Goal: Navigation & Orientation: Find specific page/section

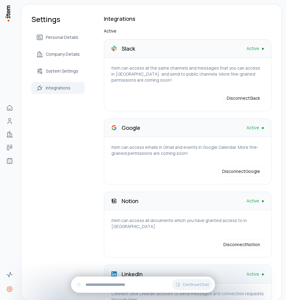
scroll to position [145, 0]
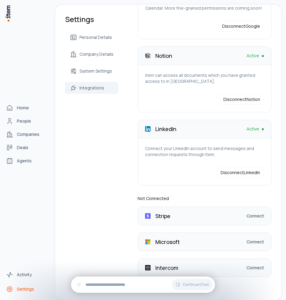
click at [12, 15] on div "Home People Companies Deals Agents" at bounding box center [26, 134] width 53 height 268
click at [8, 14] on img at bounding box center [8, 13] width 6 height 17
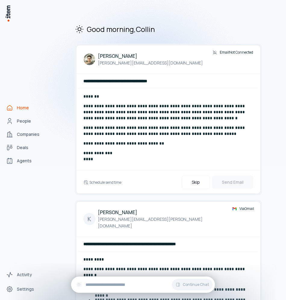
click at [30, 118] on img at bounding box center [143, 73] width 286 height 185
click at [13, 119] on img at bounding box center [143, 73] width 286 height 185
click at [18, 122] on img at bounding box center [143, 73] width 286 height 185
click at [55, 67] on div "**********" at bounding box center [168, 212] width 226 height 415
click at [32, 122] on img at bounding box center [143, 73] width 286 height 185
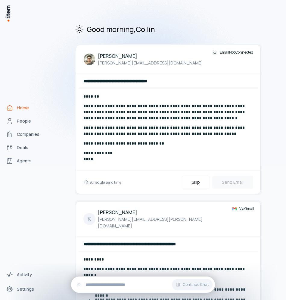
click at [23, 122] on img at bounding box center [143, 73] width 286 height 185
click at [25, 121] on img at bounding box center [143, 73] width 286 height 185
click at [25, 122] on img at bounding box center [143, 73] width 286 height 185
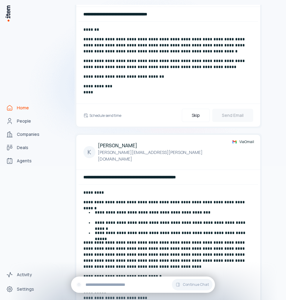
scroll to position [113, 0]
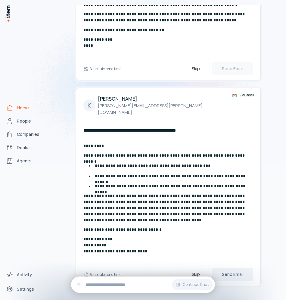
click at [19, 122] on img at bounding box center [143, 73] width 286 height 185
drag, startPoint x: 18, startPoint y: 122, endPoint x: 13, endPoint y: 120, distance: 5.7
click at [15, 121] on img at bounding box center [143, 73] width 286 height 185
click at [11, 120] on img at bounding box center [143, 73] width 286 height 185
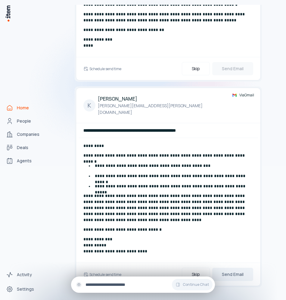
click at [99, 280] on div "Continue Chat" at bounding box center [143, 284] width 144 height 16
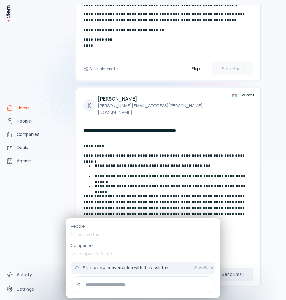
click at [99, 281] on input "text" at bounding box center [147, 284] width 125 height 7
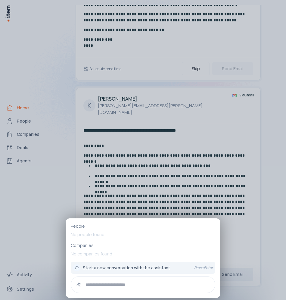
click at [45, 231] on div at bounding box center [143, 150] width 286 height 300
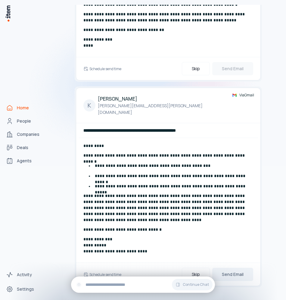
click at [18, 120] on img at bounding box center [143, 73] width 286 height 185
click at [18, 119] on img at bounding box center [143, 73] width 286 height 185
click at [28, 190] on div "Home People Companies Deals Agents" at bounding box center [26, 134] width 53 height 268
click at [26, 171] on div "Home People Companies Deals Agents" at bounding box center [26, 134] width 53 height 268
click at [196, 272] on button "Skip" at bounding box center [196, 274] width 28 height 13
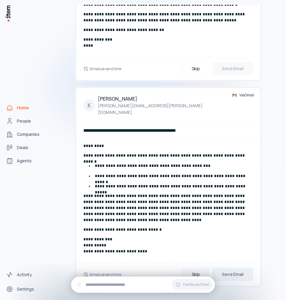
scroll to position [0, 0]
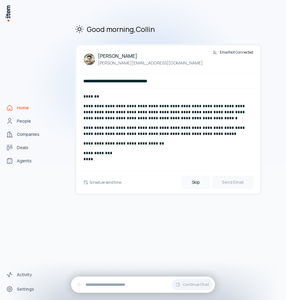
click at [193, 180] on button "Skip" at bounding box center [196, 181] width 28 height 13
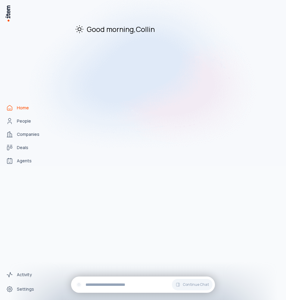
click at [25, 122] on img at bounding box center [143, 73] width 286 height 185
drag, startPoint x: 25, startPoint y: 122, endPoint x: 76, endPoint y: 2, distance: 131.2
click at [25, 121] on img at bounding box center [143, 73] width 286 height 185
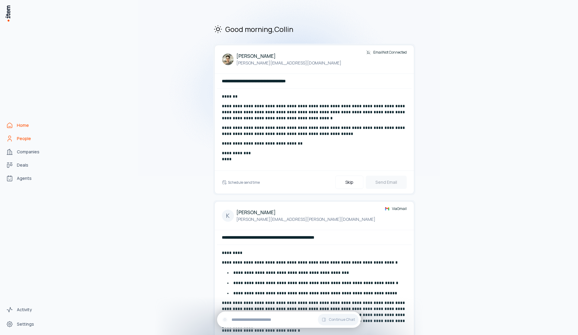
click at [23, 141] on span "People" at bounding box center [24, 138] width 14 height 6
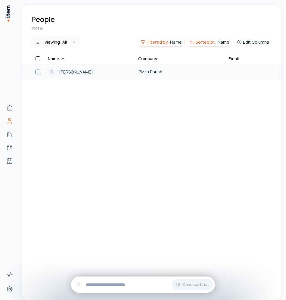
click at [76, 69] on span "[PERSON_NAME]" at bounding box center [76, 72] width 34 height 7
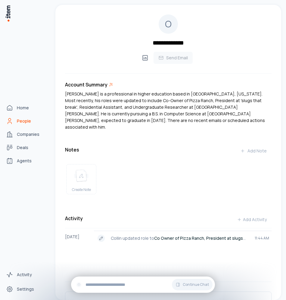
click at [8, 122] on icon "People" at bounding box center [9, 120] width 7 height 7
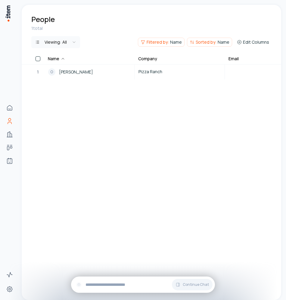
click at [82, 41] on div "Viewing: All Filtered by: Name Sorted by: Name Edit Columns" at bounding box center [151, 42] width 240 height 12
click at [77, 41] on html "**********" at bounding box center [143, 150] width 286 height 300
click at [232, 44] on button "Sorted by: Name" at bounding box center [209, 42] width 45 height 9
click at [222, 54] on button "Clear" at bounding box center [223, 55] width 9 height 4
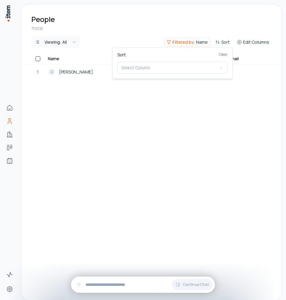
click at [190, 40] on html "**********" at bounding box center [143, 150] width 286 height 300
click at [175, 40] on span "Filtered by:" at bounding box center [183, 42] width 22 height 6
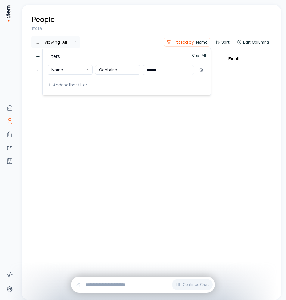
click at [199, 54] on button "Clear All" at bounding box center [199, 59] width 14 height 12
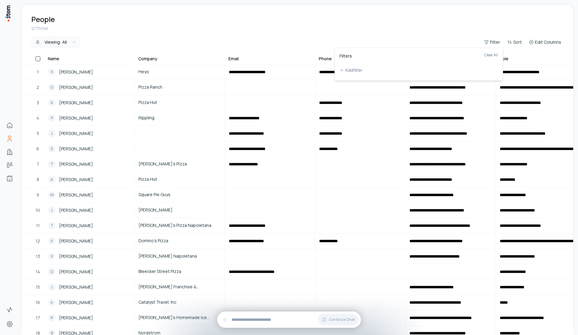
click at [143, 31] on html "**********" at bounding box center [289, 167] width 578 height 335
click at [43, 58] on th at bounding box center [33, 59] width 23 height 9
click at [38, 58] on button "button" at bounding box center [38, 58] width 5 height 5
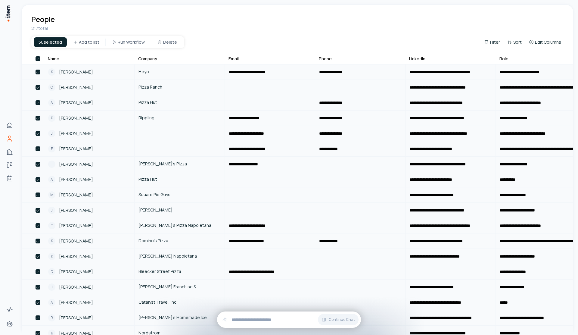
click at [38, 58] on button "button" at bounding box center [38, 58] width 5 height 5
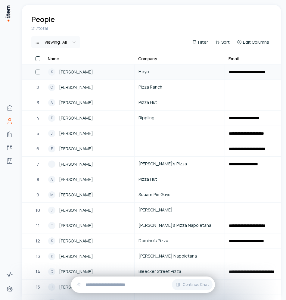
click at [39, 73] on button "button" at bounding box center [38, 72] width 5 height 5
click at [38, 72] on button "button" at bounding box center [38, 72] width 5 height 5
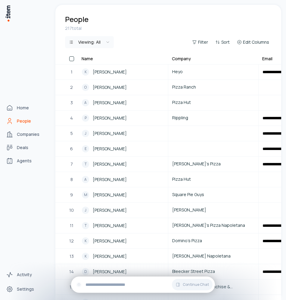
click at [13, 114] on div "Home People Companies Deals Agents" at bounding box center [26, 134] width 53 height 268
click at [14, 111] on link "Home" at bounding box center [27, 108] width 46 height 12
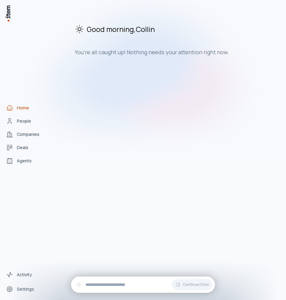
click at [26, 130] on img at bounding box center [143, 73] width 286 height 185
click at [25, 124] on img at bounding box center [143, 73] width 286 height 185
click at [16, 121] on img at bounding box center [143, 73] width 286 height 185
click at [14, 134] on img at bounding box center [143, 73] width 286 height 185
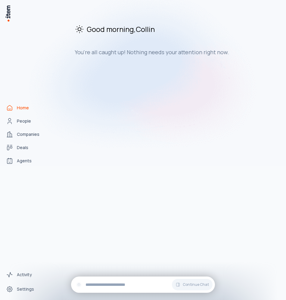
click at [26, 115] on img at bounding box center [143, 73] width 286 height 185
click at [25, 121] on img at bounding box center [143, 73] width 286 height 185
click at [19, 145] on img at bounding box center [143, 73] width 286 height 185
click at [46, 232] on div "Home People Companies Deals Agents" at bounding box center [26, 134] width 53 height 268
click at [27, 287] on span "Settings" at bounding box center [25, 289] width 17 height 6
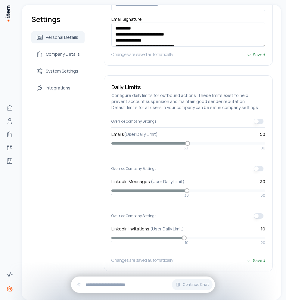
scroll to position [139, 0]
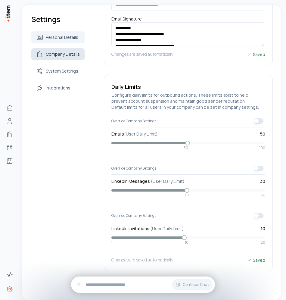
click at [64, 60] on link "Company Details" at bounding box center [57, 54] width 53 height 12
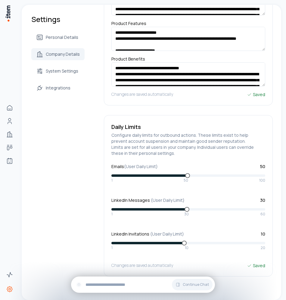
scroll to position [119, 0]
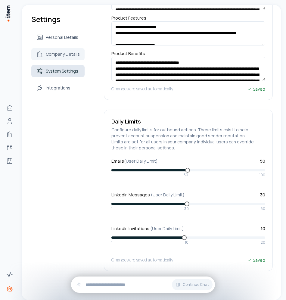
click at [64, 69] on span "System Settings" at bounding box center [62, 71] width 32 height 6
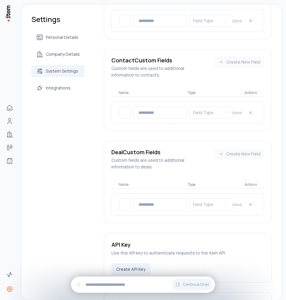
scroll to position [508, 0]
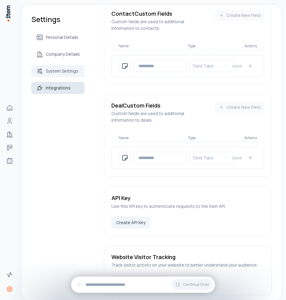
click at [63, 87] on span "Integrations" at bounding box center [58, 88] width 25 height 6
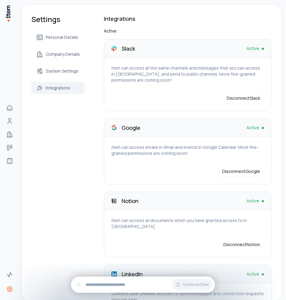
scroll to position [145, 0]
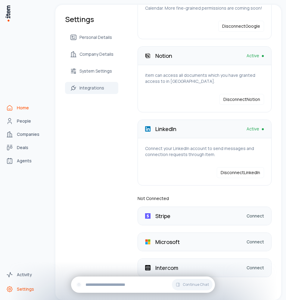
click at [15, 112] on link "Home" at bounding box center [27, 108] width 46 height 12
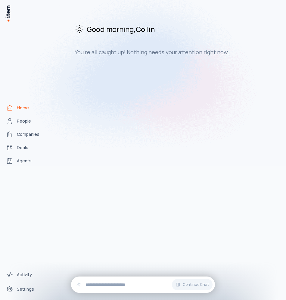
click at [17, 122] on img at bounding box center [143, 73] width 286 height 185
click at [31, 116] on img at bounding box center [143, 73] width 286 height 185
click at [29, 120] on img at bounding box center [143, 73] width 286 height 185
click at [43, 125] on img at bounding box center [143, 73] width 286 height 185
click at [25, 124] on img at bounding box center [143, 73] width 286 height 185
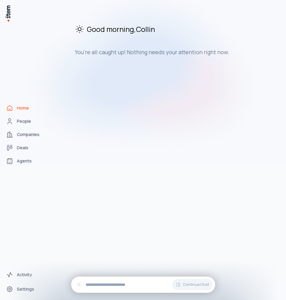
click at [25, 123] on img at bounding box center [143, 73] width 286 height 185
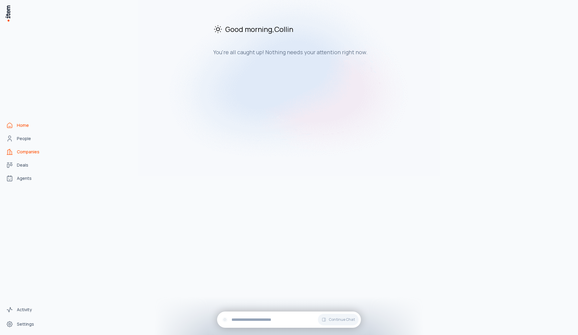
click at [26, 153] on span "Companies" at bounding box center [28, 152] width 23 height 6
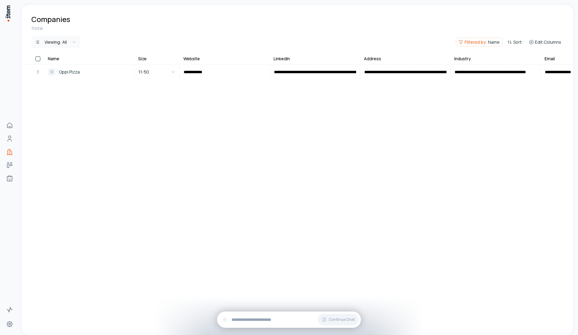
click at [286, 45] on button "Filtered by: Name" at bounding box center [479, 42] width 47 height 9
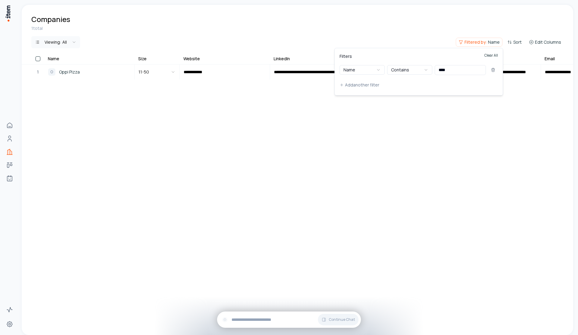
click at [286, 54] on button "Clear All" at bounding box center [491, 59] width 14 height 12
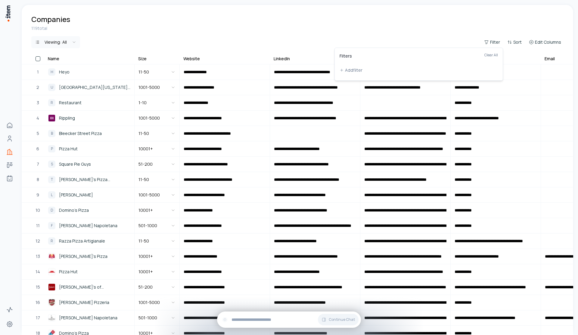
click at [179, 199] on html "**********" at bounding box center [289, 167] width 578 height 335
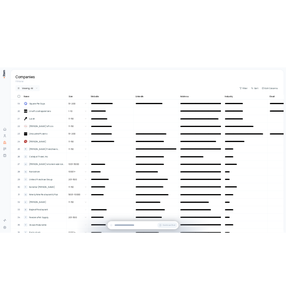
scroll to position [276, 0]
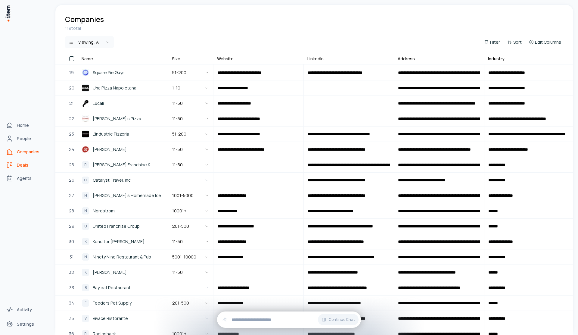
click at [8, 162] on icon "Deals" at bounding box center [8, 162] width 2 height 0
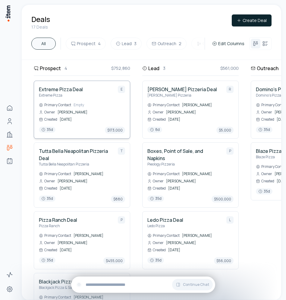
drag, startPoint x: 104, startPoint y: 120, endPoint x: 63, endPoint y: 125, distance: 40.5
click at [50, 114] on div "Owner" at bounding box center [47, 112] width 16 height 5
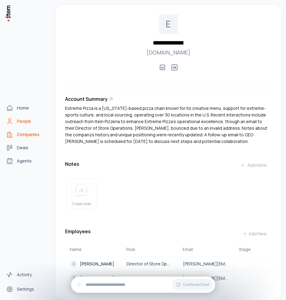
click at [11, 119] on icon "People" at bounding box center [9, 120] width 2 height 2
